Goal: Information Seeking & Learning: Learn about a topic

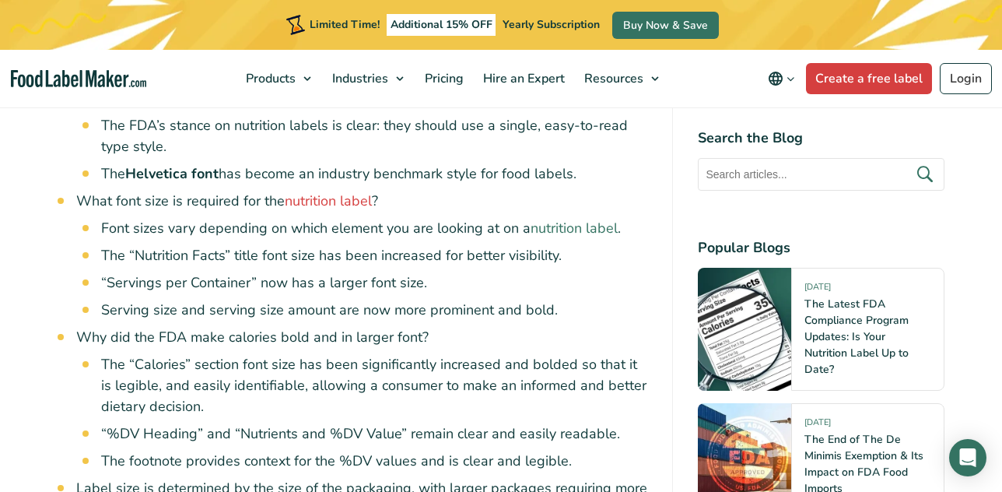
scroll to position [1119, 0]
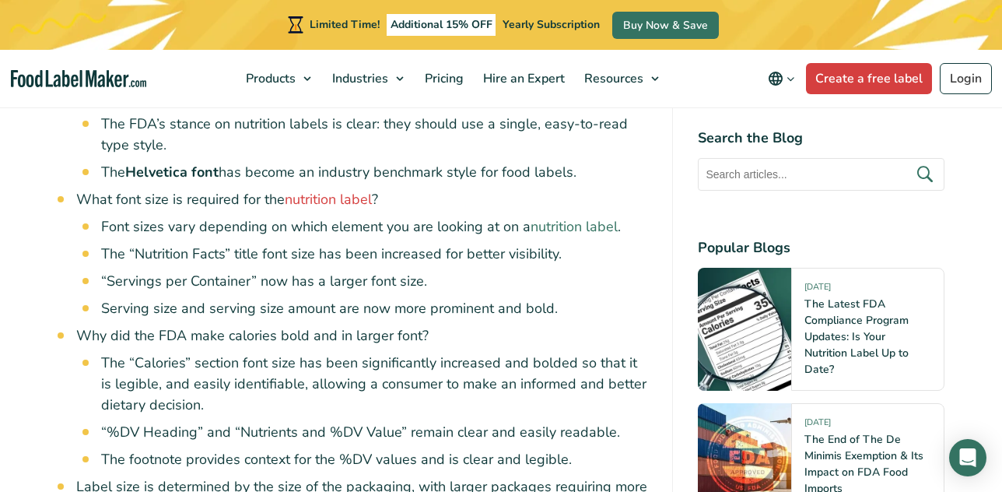
click at [530, 227] on link "nutrition label" at bounding box center [573, 226] width 87 height 19
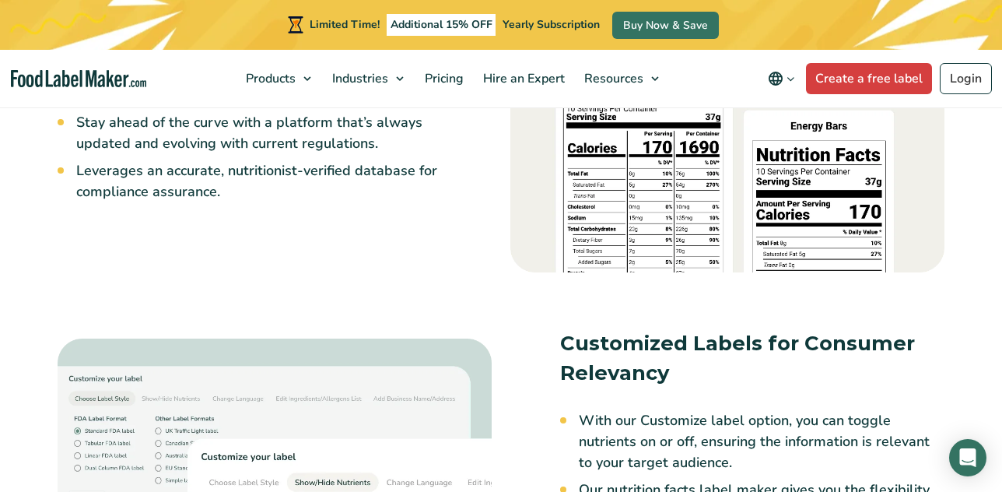
scroll to position [2072, 0]
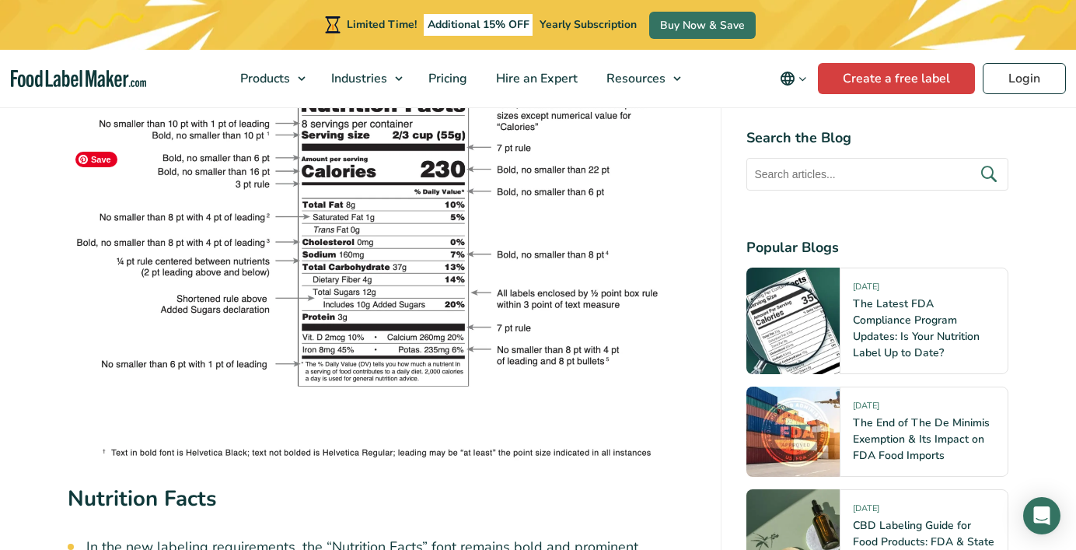
scroll to position [3219, 0]
